Goal: Information Seeking & Learning: Learn about a topic

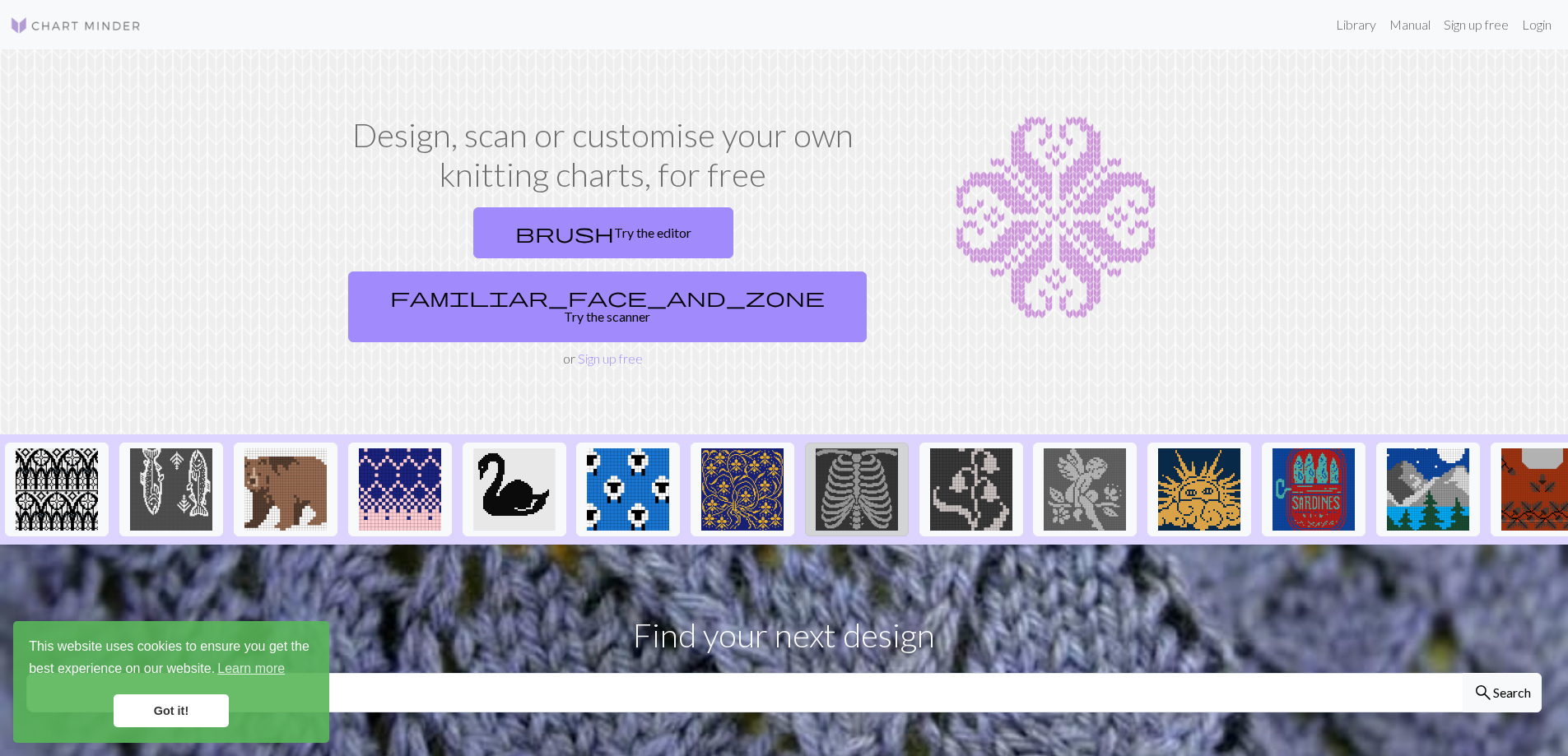
click at [846, 449] on img at bounding box center [856, 490] width 82 height 82
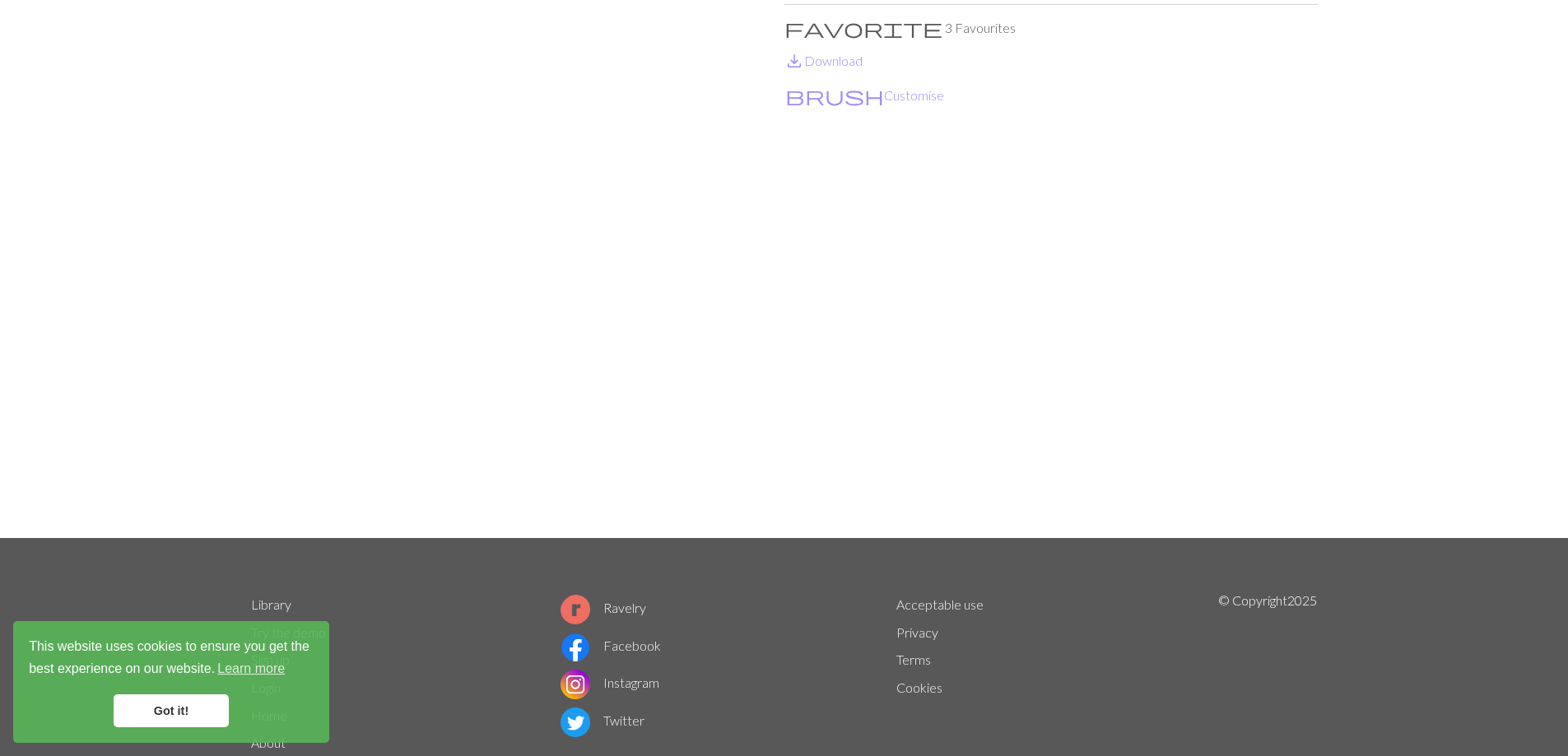
scroll to position [212, 0]
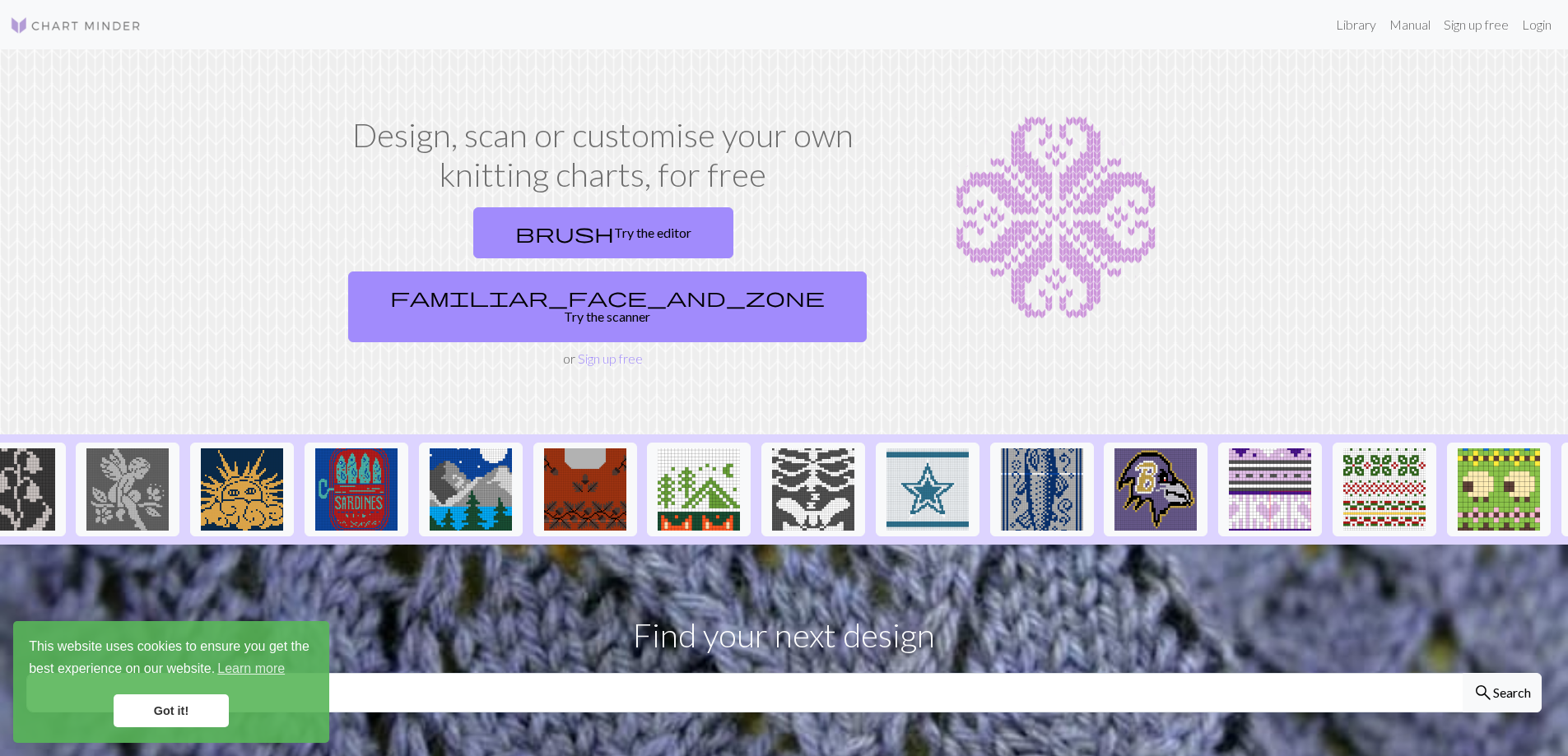
scroll to position [0, 988]
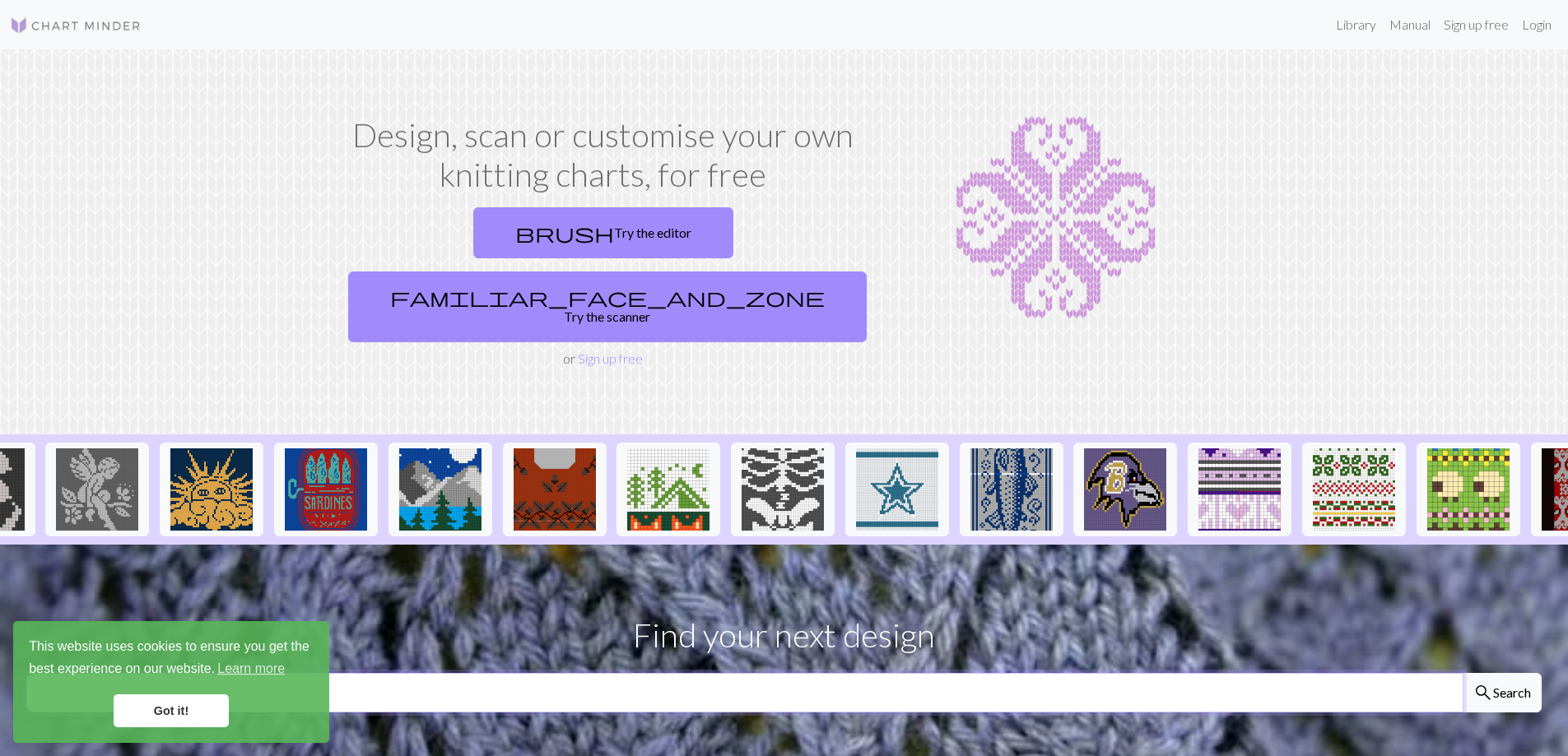
click at [1058, 674] on input "text" at bounding box center [744, 693] width 1437 height 40
type input "[DATE]"
click at [1462, 674] on button "search Search" at bounding box center [1501, 693] width 79 height 40
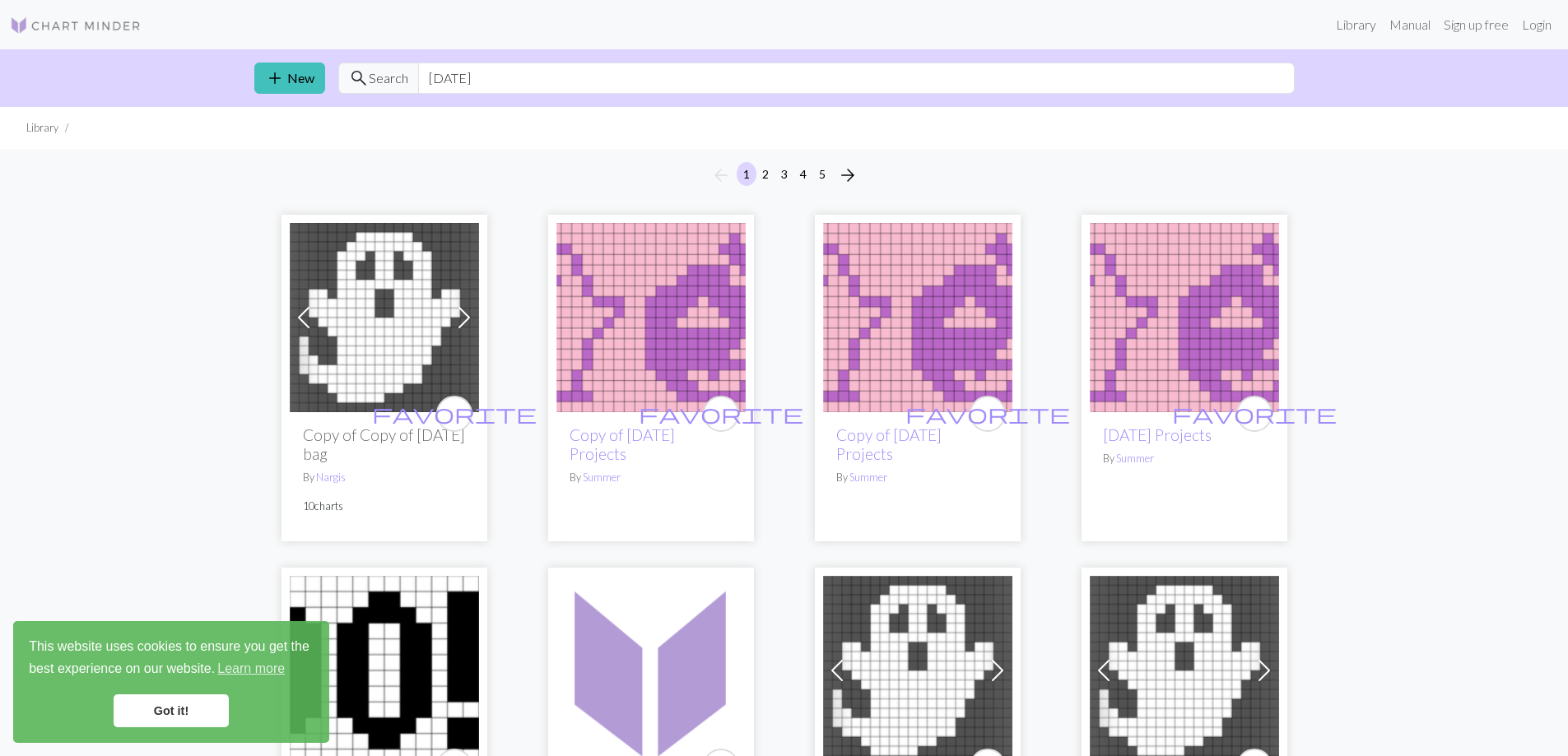
click at [182, 724] on link "Got it!" at bounding box center [171, 712] width 116 height 33
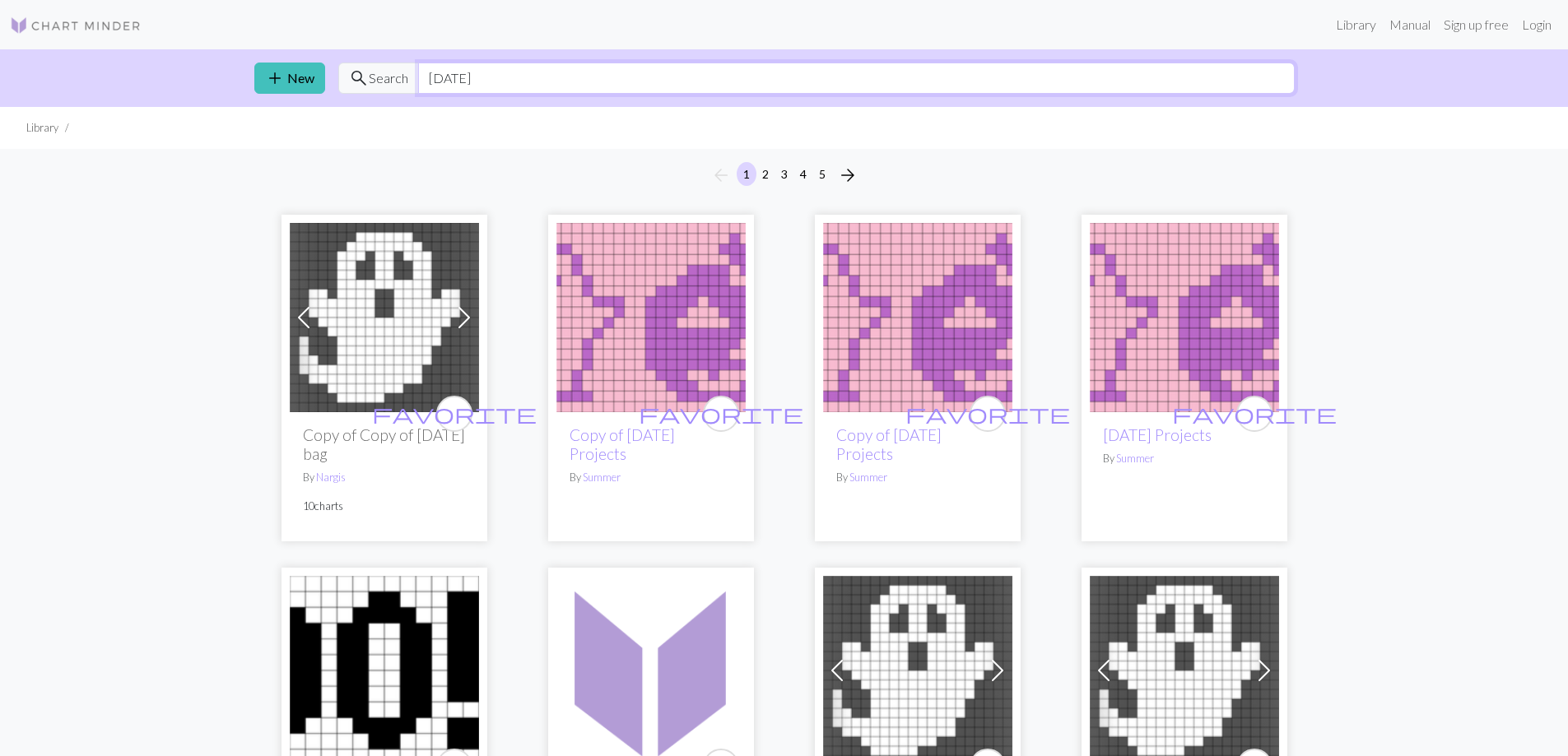
click at [493, 84] on input "[DATE]" at bounding box center [856, 79] width 877 height 31
type input "dinosaur"
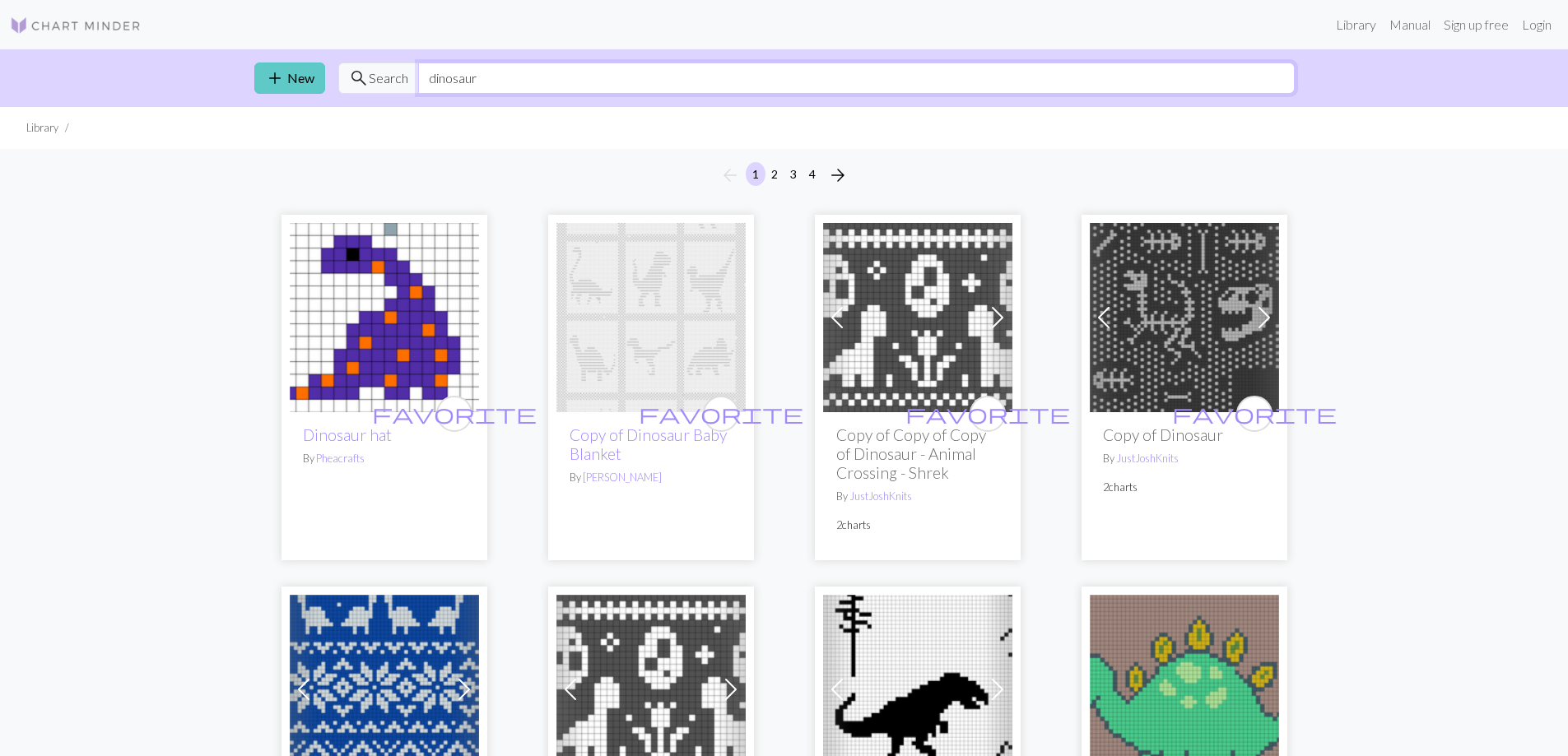
drag, startPoint x: 492, startPoint y: 78, endPoint x: 321, endPoint y: 81, distance: 171.0
click at [321, 81] on div "add New search Search dinosaur" at bounding box center [785, 78] width 1087 height 57
